Goal: Information Seeking & Learning: Find specific fact

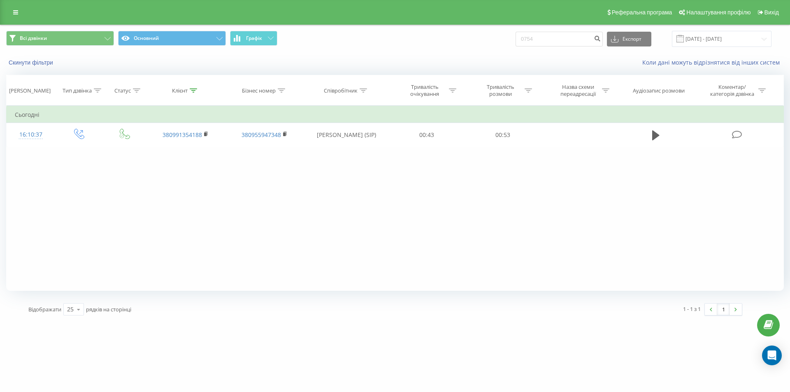
click at [557, 43] on input "0754" at bounding box center [559, 39] width 87 height 15
type input "380957094686"
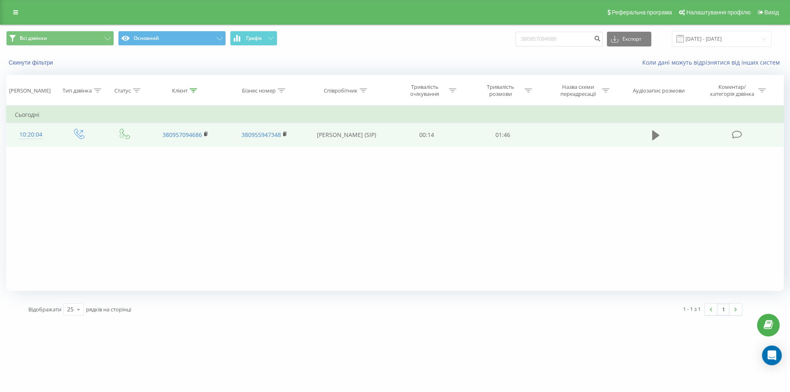
click at [652, 133] on button at bounding box center [656, 135] width 12 height 12
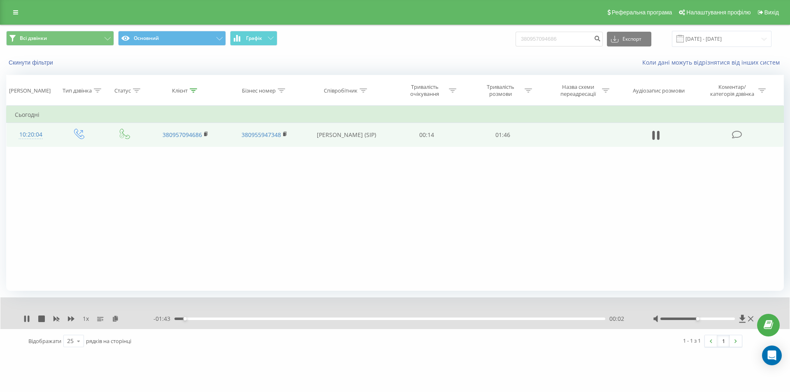
click at [75, 317] on div "1 x" at bounding box center [88, 319] width 130 height 8
click at [71, 317] on icon at bounding box center [71, 319] width 7 height 7
click at [27, 321] on icon at bounding box center [26, 319] width 7 height 7
click at [23, 317] on div "1.25 x - 01:23 00:23 00:23" at bounding box center [395, 314] width 790 height 32
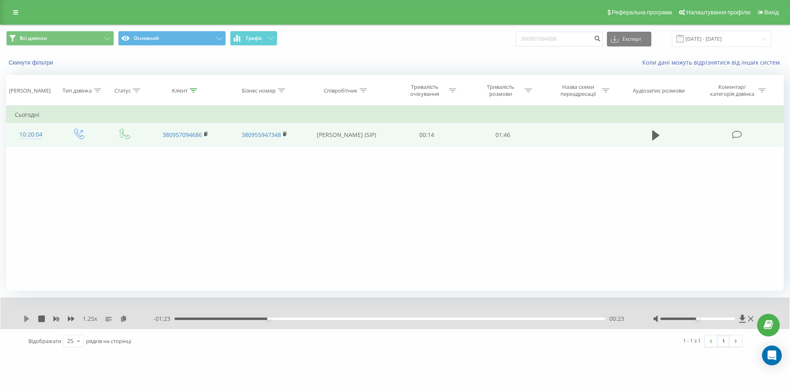
click at [26, 317] on icon at bounding box center [26, 319] width 7 height 7
click at [26, 321] on icon at bounding box center [26, 319] width 7 height 7
drag, startPoint x: 26, startPoint y: 321, endPoint x: 105, endPoint y: 0, distance: 330.7
click at [26, 320] on icon at bounding box center [26, 319] width 7 height 7
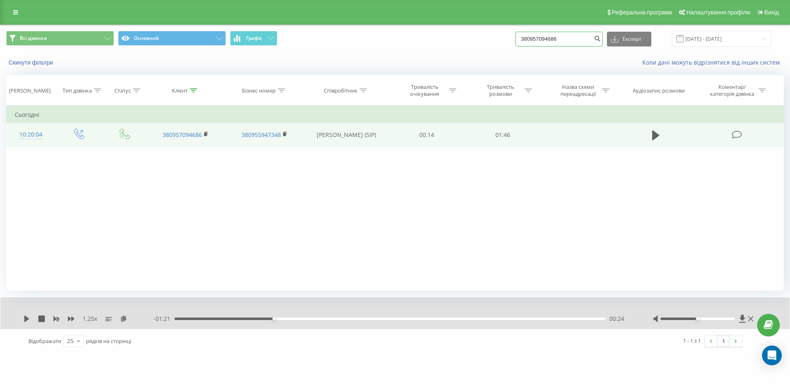
click at [549, 39] on input "380957094686" at bounding box center [559, 39] width 87 height 15
paste input "637252569"
type input "380637252569"
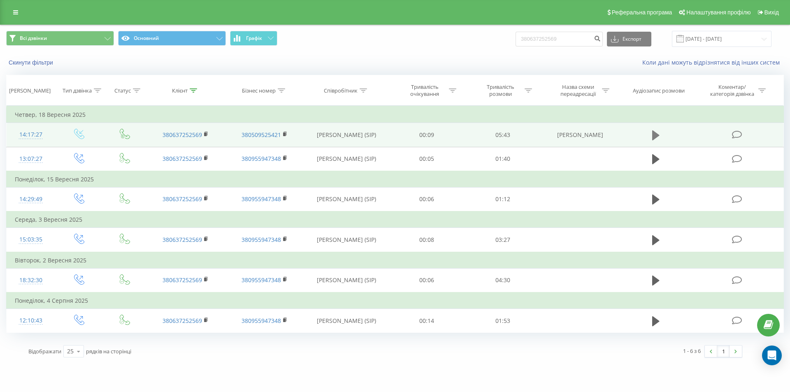
click at [651, 137] on button at bounding box center [656, 135] width 12 height 12
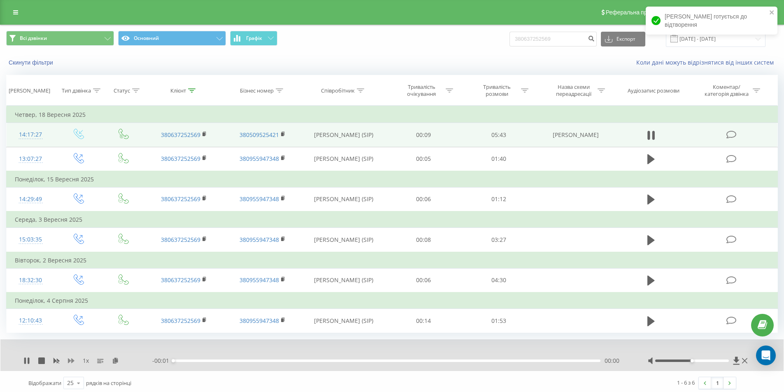
click at [72, 361] on icon at bounding box center [71, 361] width 7 height 5
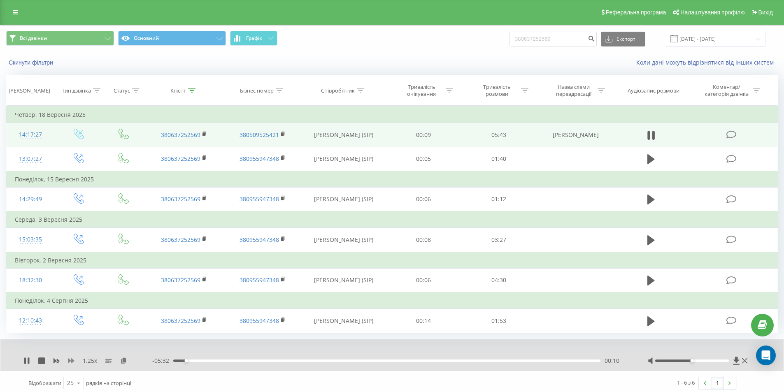
click at [73, 362] on icon at bounding box center [71, 361] width 7 height 5
click at [71, 362] on icon at bounding box center [71, 361] width 7 height 7
click at [72, 361] on icon at bounding box center [71, 361] width 7 height 5
click at [72, 360] on icon at bounding box center [71, 361] width 7 height 5
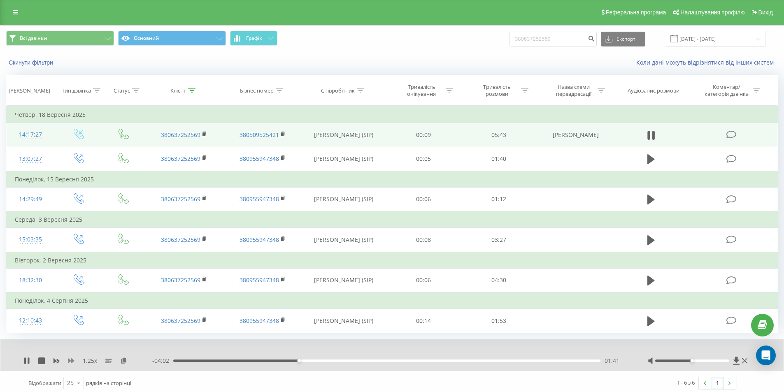
click at [72, 360] on icon at bounding box center [71, 361] width 7 height 5
click at [330, 361] on div "01:45" at bounding box center [386, 361] width 427 height 2
click at [27, 360] on icon at bounding box center [26, 361] width 7 height 7
click at [24, 361] on icon at bounding box center [26, 361] width 7 height 7
click at [403, 361] on div "03:04" at bounding box center [386, 361] width 427 height 2
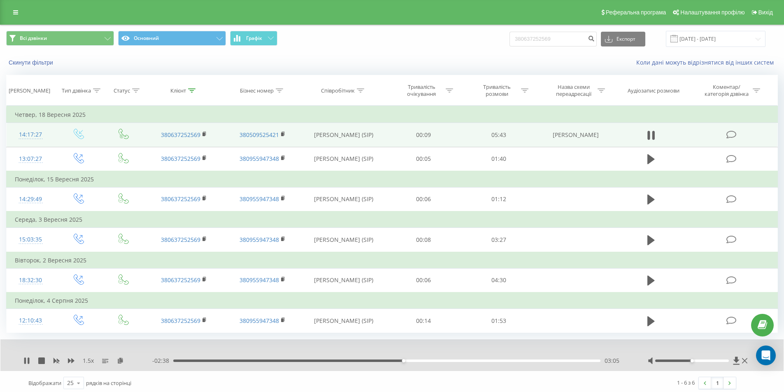
click at [459, 362] on div "03:05" at bounding box center [386, 361] width 427 height 2
click at [443, 361] on div "03:52" at bounding box center [386, 361] width 427 height 2
click at [72, 364] on icon at bounding box center [71, 361] width 7 height 7
drag, startPoint x: 28, startPoint y: 361, endPoint x: 11, endPoint y: 354, distance: 18.7
click at [28, 361] on icon at bounding box center [29, 361] width 2 height 7
